Goal: Task Accomplishment & Management: Complete application form

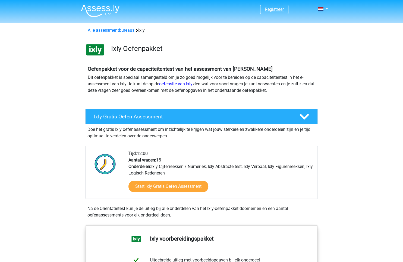
click at [270, 8] on link "Registreer" at bounding box center [274, 9] width 19 height 5
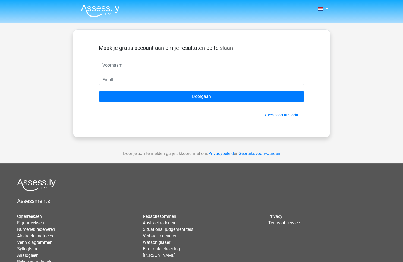
click at [197, 60] on input "text" at bounding box center [201, 65] width 205 height 10
type input "Ч"
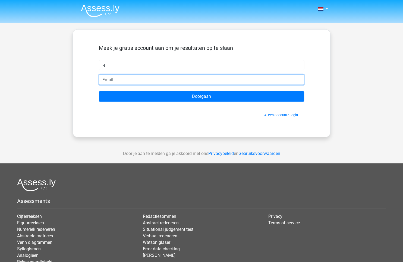
click at [211, 84] on input "email" at bounding box center [201, 80] width 205 height 10
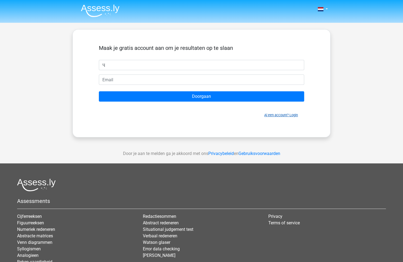
click at [273, 113] on link "Al een account? Login" at bounding box center [281, 115] width 34 height 4
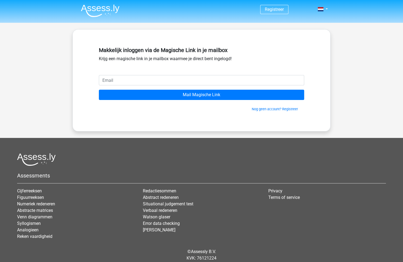
click at [141, 80] on input "email" at bounding box center [201, 80] width 205 height 10
type input "[EMAIL_ADDRESS][DOMAIN_NAME]"
click at [133, 126] on div "Makkelijk inloggen via de Magische Link in je mailbox Krijg een magische link i…" at bounding box center [201, 80] width 258 height 102
